Goal: Register for event/course

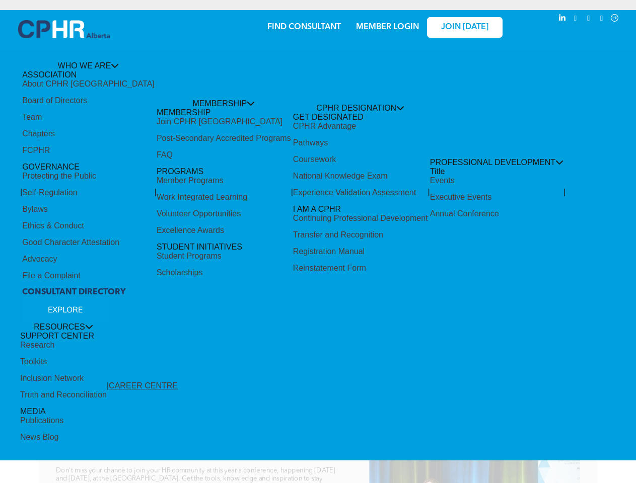
click at [318, 242] on span "To [GEOGRAPHIC_DATA]!" at bounding box center [318, 256] width 449 height 36
click at [318, 247] on span "To [GEOGRAPHIC_DATA]!" at bounding box center [318, 256] width 449 height 36
click at [430, 158] on span "PROFESSIONAL DEVELOPMENT" at bounding box center [496, 162] width 133 height 9
